Goal: Task Accomplishment & Management: Use online tool/utility

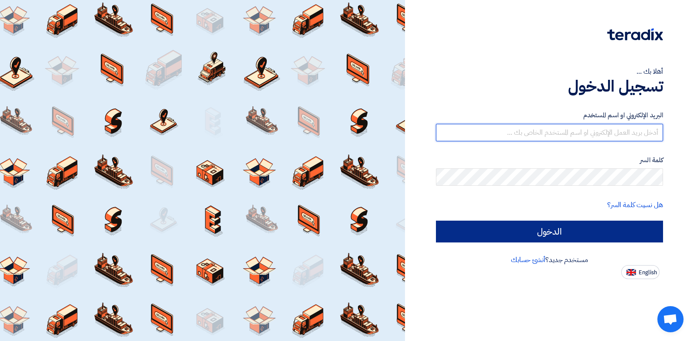
type input "[EMAIL_ADDRESS][DOMAIN_NAME]"
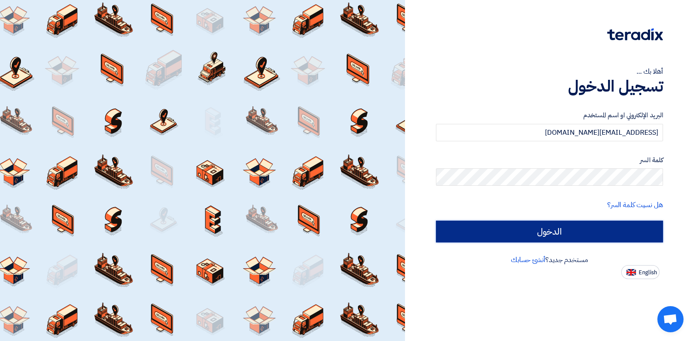
click at [480, 222] on input "الدخول" at bounding box center [549, 232] width 227 height 22
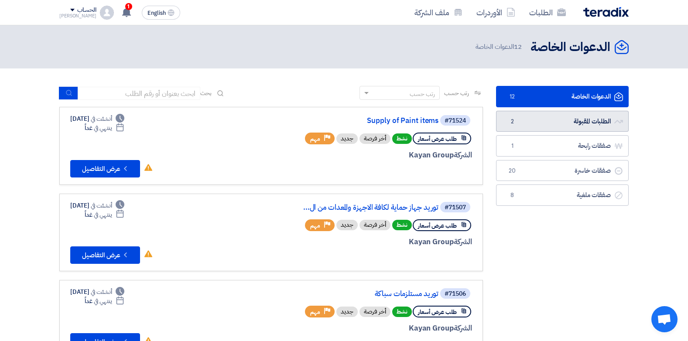
scroll to position [44, 0]
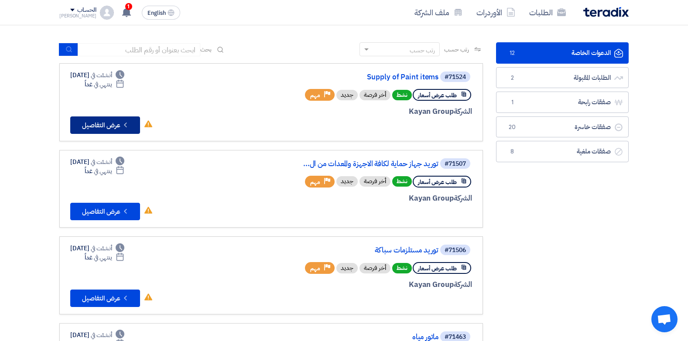
click at [126, 123] on use at bounding box center [125, 125] width 3 height 5
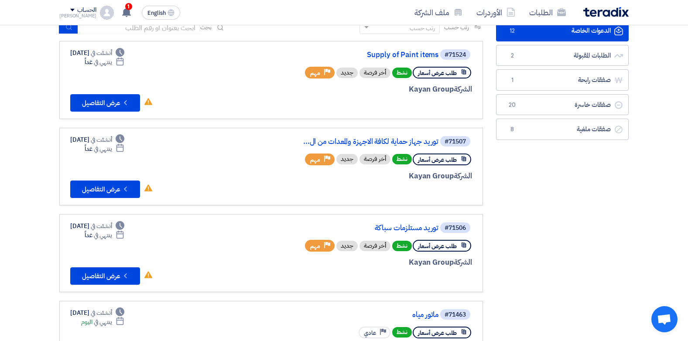
scroll to position [87, 0]
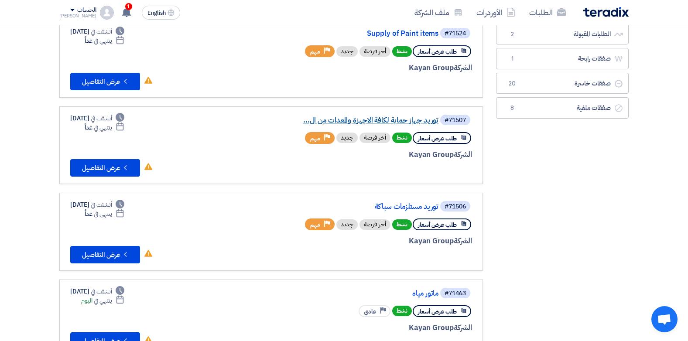
click at [351, 118] on link "توريد جهاز حماية لكافة الاجهزة والمعدات من ال..." at bounding box center [351, 120] width 174 height 8
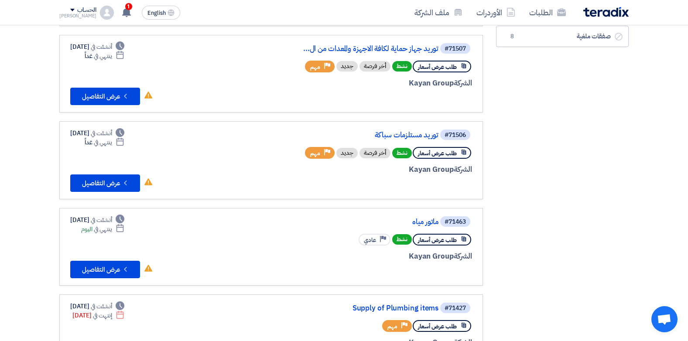
scroll to position [174, 0]
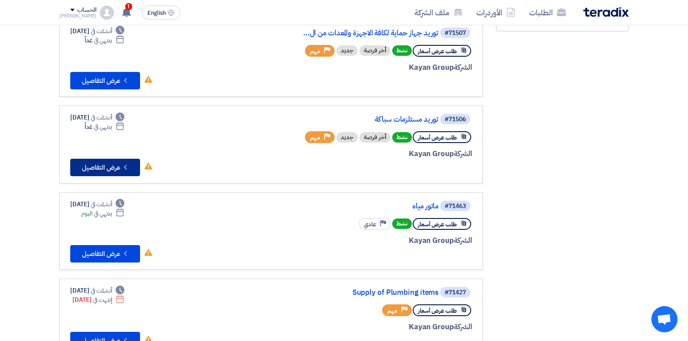
click at [93, 163] on button "Check details عرض التفاصيل" at bounding box center [105, 167] width 70 height 17
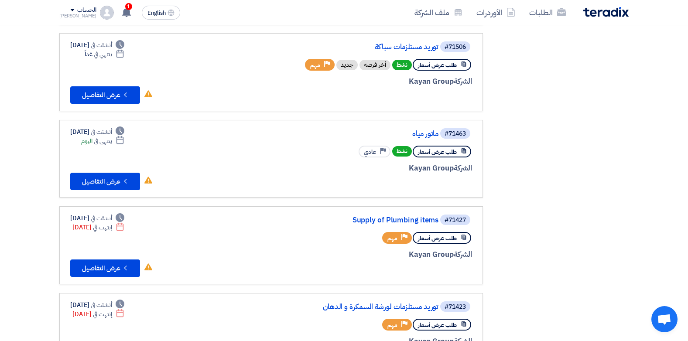
scroll to position [262, 0]
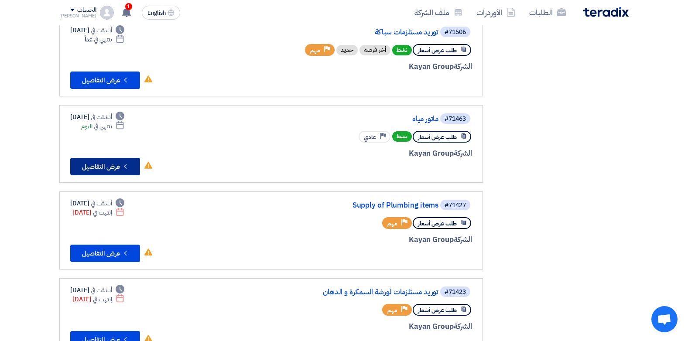
click at [112, 162] on button "Check details عرض التفاصيل" at bounding box center [105, 166] width 70 height 17
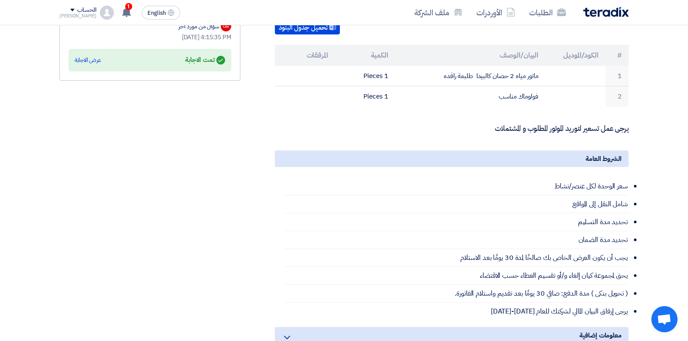
scroll to position [218, 0]
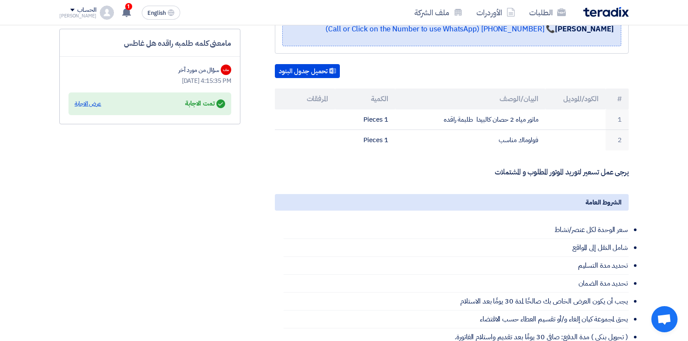
click at [83, 103] on div "عرض الاجابة" at bounding box center [88, 103] width 27 height 9
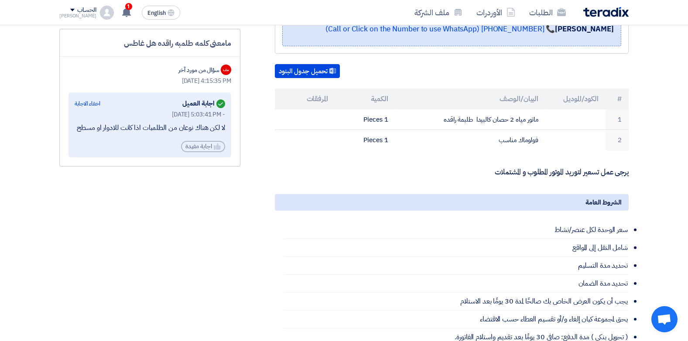
click at [163, 78] on div "[DATE] 4:15:35 PM" at bounding box center [149, 80] width 163 height 9
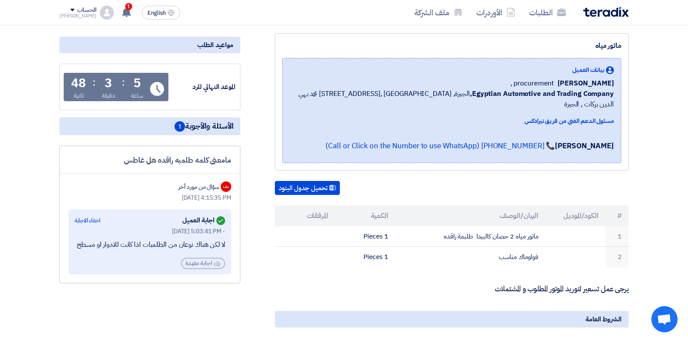
scroll to position [87, 0]
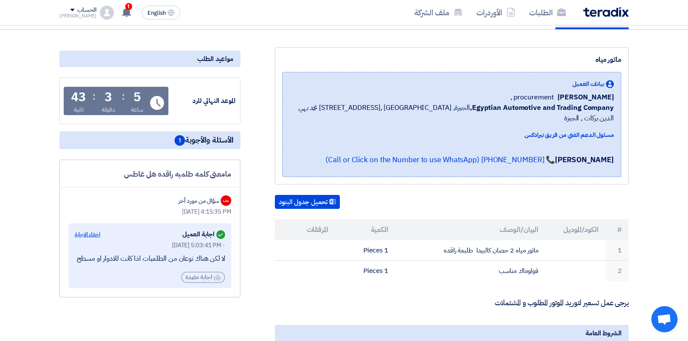
click at [84, 230] on div "اخفاء الاجابة" at bounding box center [88, 234] width 26 height 9
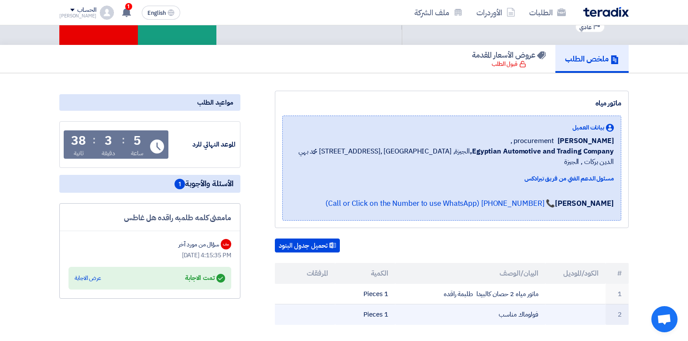
scroll to position [0, 0]
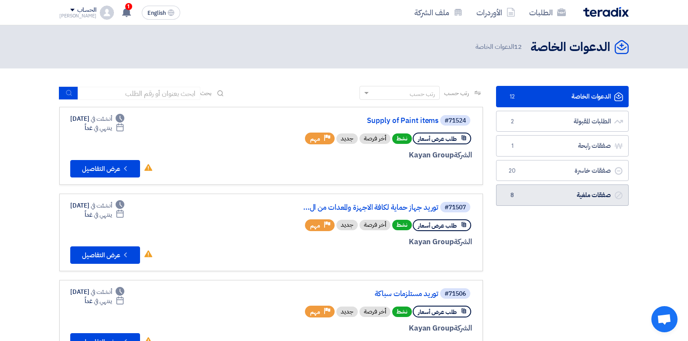
click at [525, 192] on link "صفقات ملغية صفقات ملغية 8" at bounding box center [562, 194] width 133 height 21
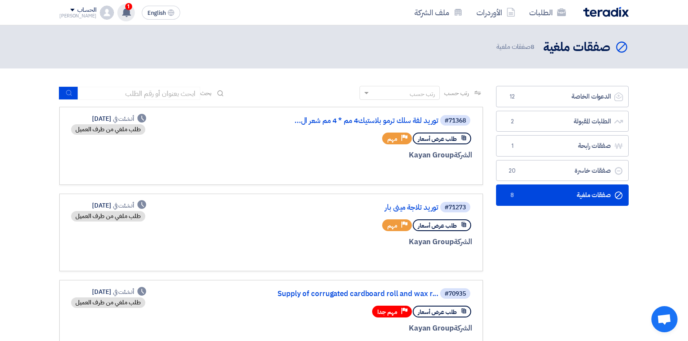
click at [117, 7] on div "1 تم نشر طلب عروض أسعار جديد - شاهد التفاصيل 16 hours ago تم نشر طلب عروض أسعار…" at bounding box center [125, 12] width 17 height 17
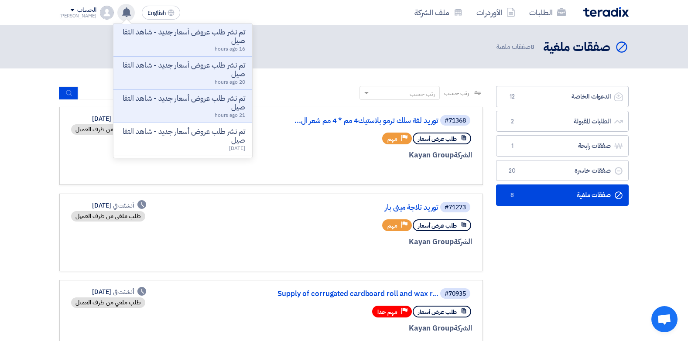
click at [122, 12] on use at bounding box center [126, 12] width 9 height 10
